Goal: Task Accomplishment & Management: Use online tool/utility

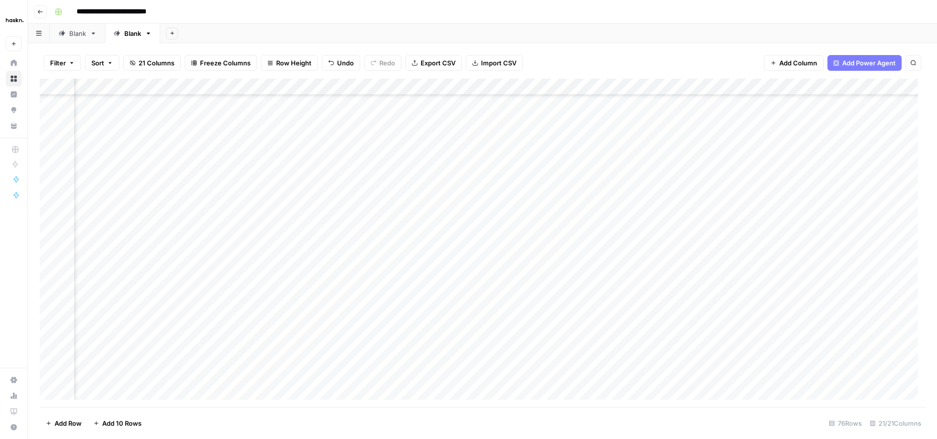
scroll to position [981, 891]
click at [69, 426] on span "Add Row" at bounding box center [68, 423] width 27 height 10
click at [469, 376] on div "Add Column" at bounding box center [482, 243] width 885 height 328
click at [308, 357] on div "Add Column" at bounding box center [482, 243] width 885 height 328
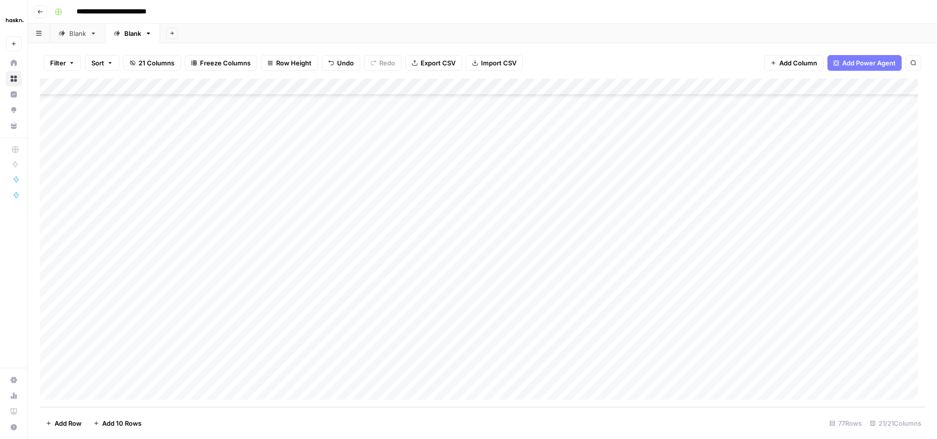
click at [317, 375] on div "Add Column" at bounding box center [482, 243] width 885 height 328
click at [114, 370] on div "Add Column" at bounding box center [482, 243] width 885 height 328
drag, startPoint x: 276, startPoint y: 377, endPoint x: 351, endPoint y: 374, distance: 75.2
click at [351, 374] on div "Add Column" at bounding box center [482, 243] width 885 height 328
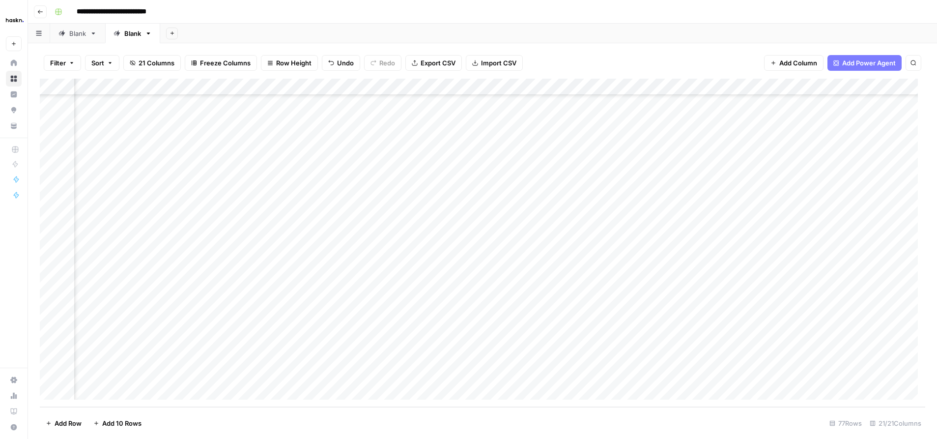
click at [812, 374] on div "Add Column" at bounding box center [482, 243] width 885 height 328
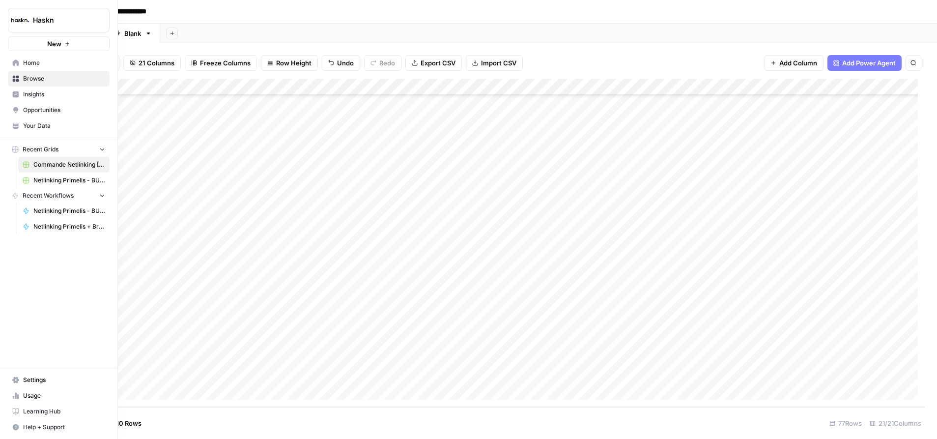
click at [30, 61] on span "Home" at bounding box center [64, 62] width 82 height 9
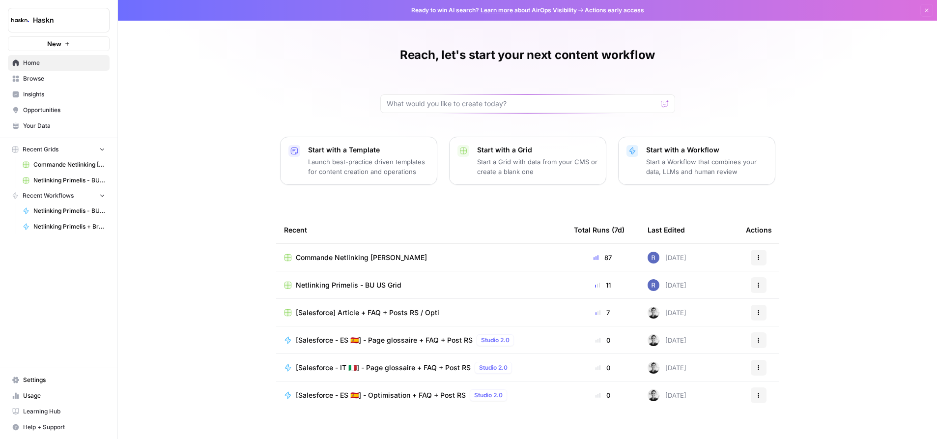
click at [35, 78] on span "Browse" at bounding box center [64, 78] width 82 height 9
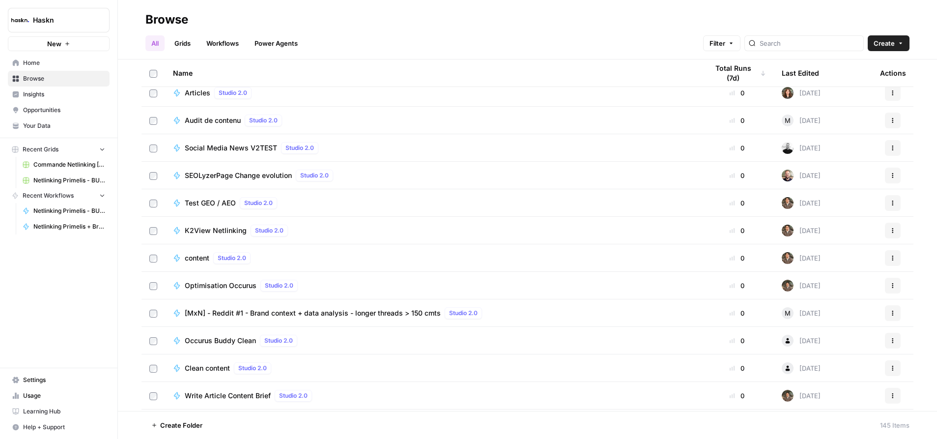
scroll to position [3193, 0]
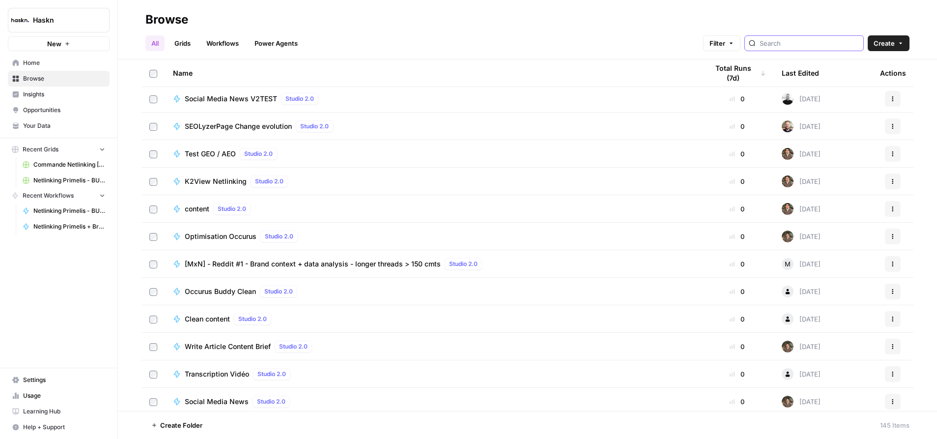
click at [806, 43] on input "search" at bounding box center [809, 43] width 100 height 10
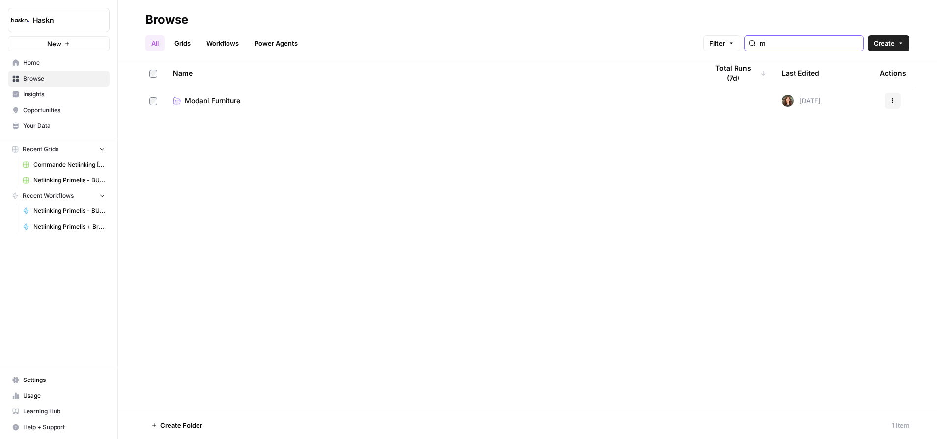
type input "m"
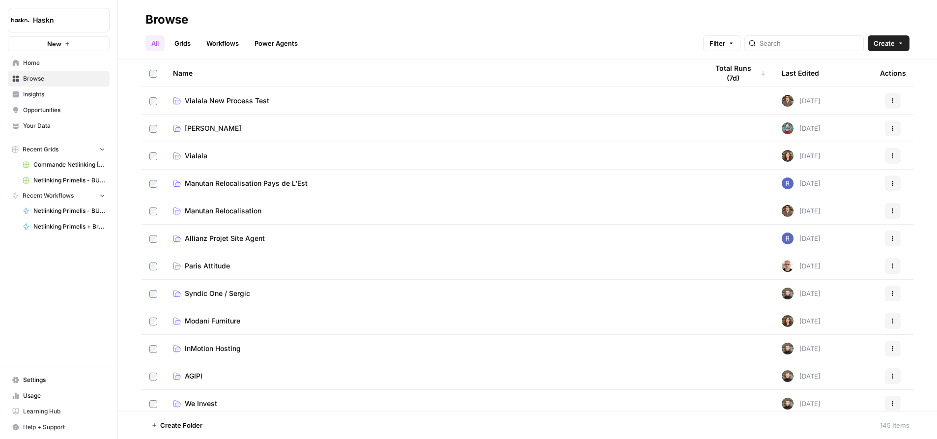
click at [184, 44] on link "Grids" at bounding box center [183, 43] width 28 height 16
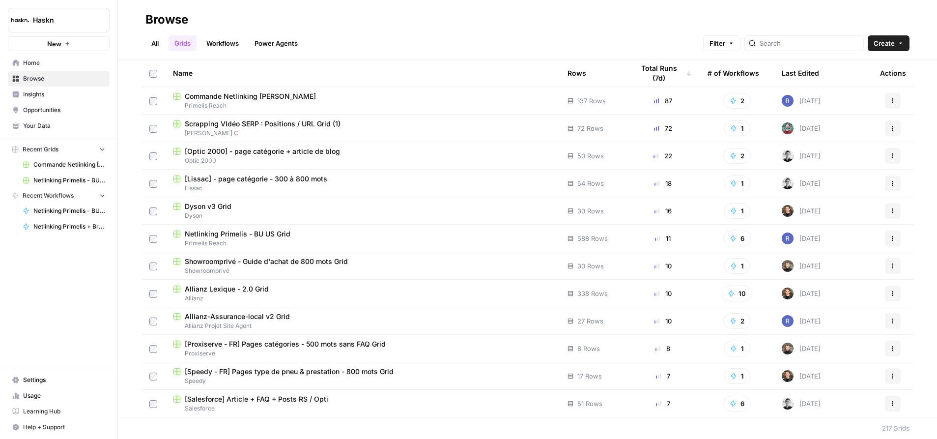
click at [376, 234] on div "Netlinking Primelis - BU US Grid" at bounding box center [362, 234] width 379 height 10
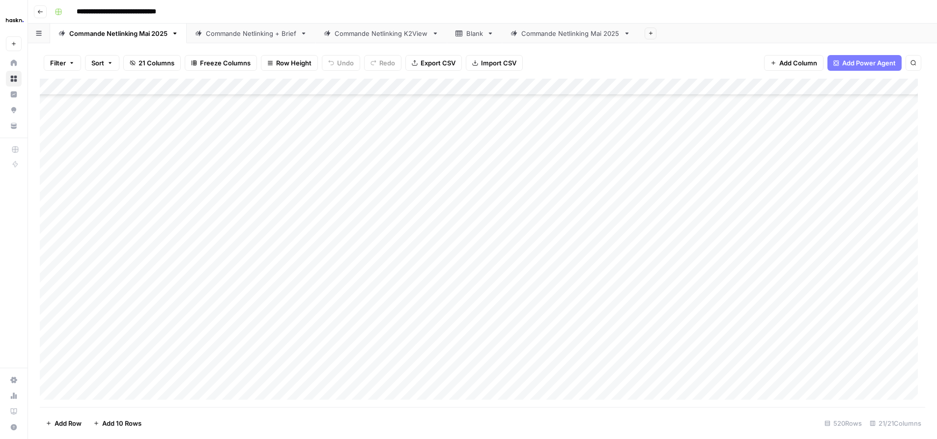
scroll to position [8397, 0]
click at [72, 422] on span "Add Row" at bounding box center [68, 423] width 27 height 10
click at [258, 357] on div "Add Column" at bounding box center [482, 243] width 885 height 328
click at [112, 357] on div "Add Column" at bounding box center [482, 243] width 885 height 328
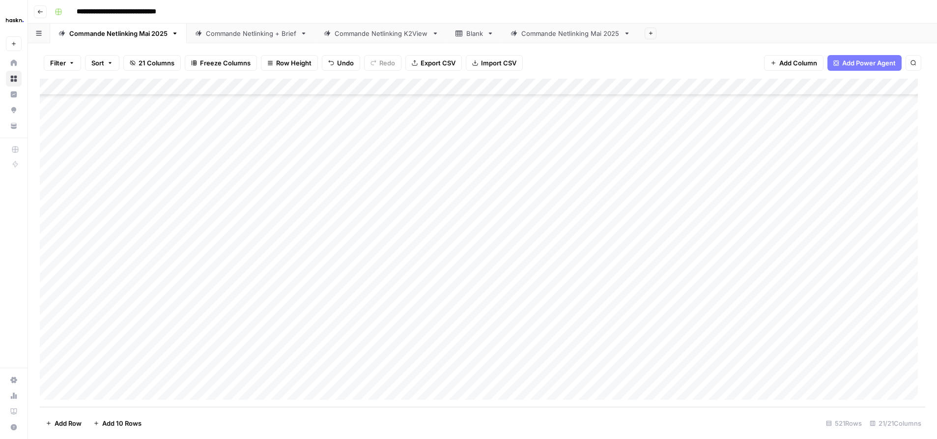
click at [534, 355] on div "Add Column" at bounding box center [482, 243] width 885 height 328
click at [428, 361] on div "Add Column" at bounding box center [482, 243] width 885 height 328
click at [424, 353] on div "Add Column" at bounding box center [482, 243] width 885 height 328
click at [424, 353] on textarea "**********" at bounding box center [446, 359] width 157 height 14
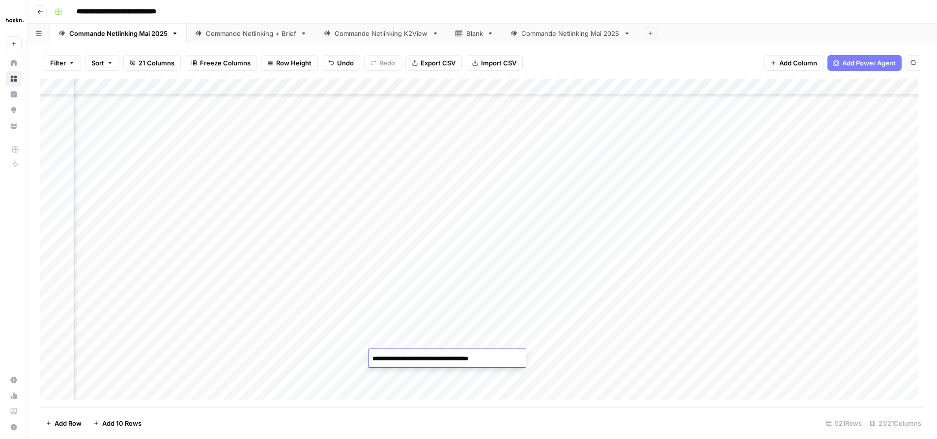
drag, startPoint x: 506, startPoint y: 353, endPoint x: 354, endPoint y: 362, distance: 151.5
click at [354, 362] on body "**********" at bounding box center [468, 219] width 937 height 439
click at [360, 356] on div "Add Column" at bounding box center [482, 243] width 885 height 328
drag, startPoint x: 370, startPoint y: 357, endPoint x: 288, endPoint y: 363, distance: 82.3
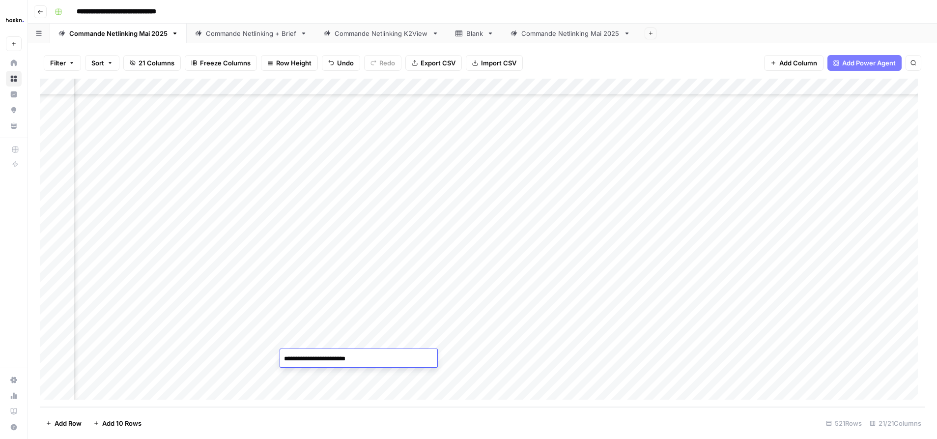
click at [288, 363] on textarea "**********" at bounding box center [358, 359] width 157 height 14
type textarea "*"
click at [537, 359] on div "Add Column" at bounding box center [482, 243] width 885 height 328
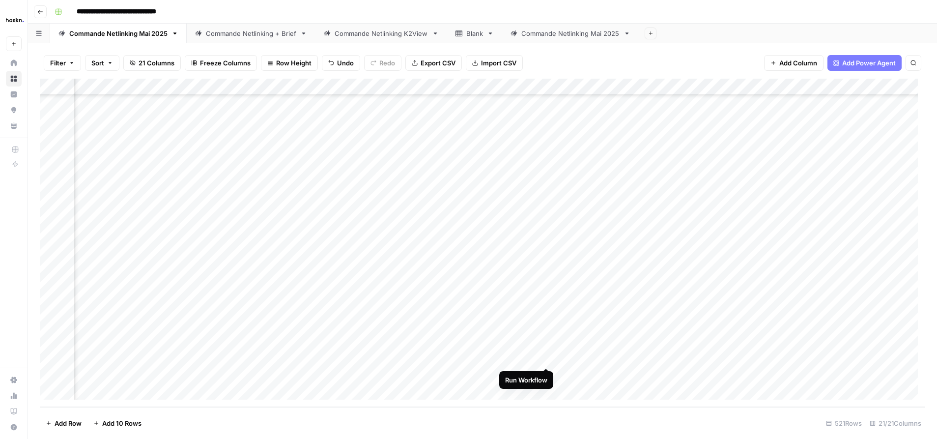
click at [547, 358] on div "Add Column" at bounding box center [482, 243] width 885 height 328
click at [490, 357] on div "Add Column" at bounding box center [482, 243] width 885 height 328
click at [524, 356] on div "Add Column" at bounding box center [482, 243] width 885 height 328
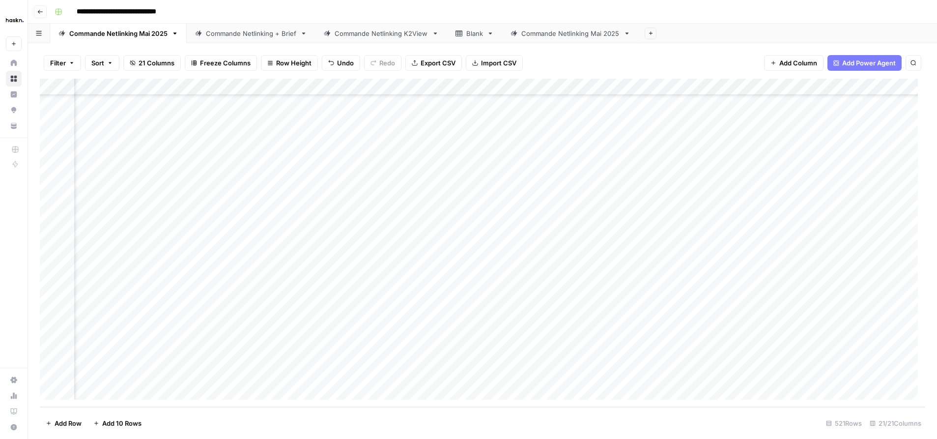
click at [692, 357] on div "Add Column" at bounding box center [482, 243] width 885 height 328
click at [703, 361] on div "Add Column" at bounding box center [482, 243] width 885 height 328
click at [736, 382] on div "Add Column" at bounding box center [482, 243] width 885 height 328
click at [738, 355] on div "Add Column" at bounding box center [482, 243] width 885 height 328
